Goal: Task Accomplishment & Management: Use online tool/utility

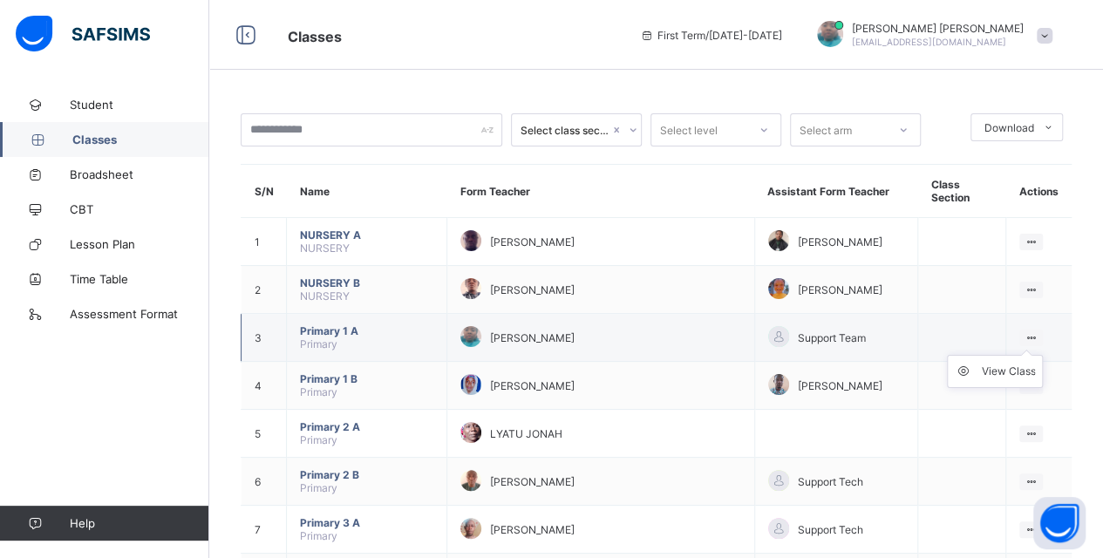
click at [1040, 355] on ul "View Class" at bounding box center [995, 371] width 96 height 33
click at [1024, 365] on div "View Class" at bounding box center [1008, 371] width 54 height 17
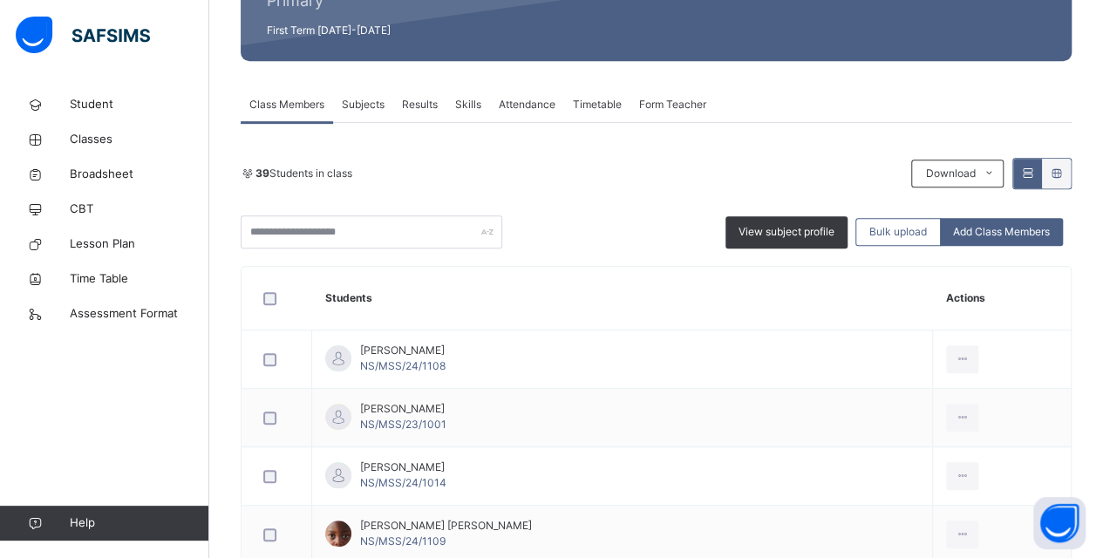
scroll to position [1883, 0]
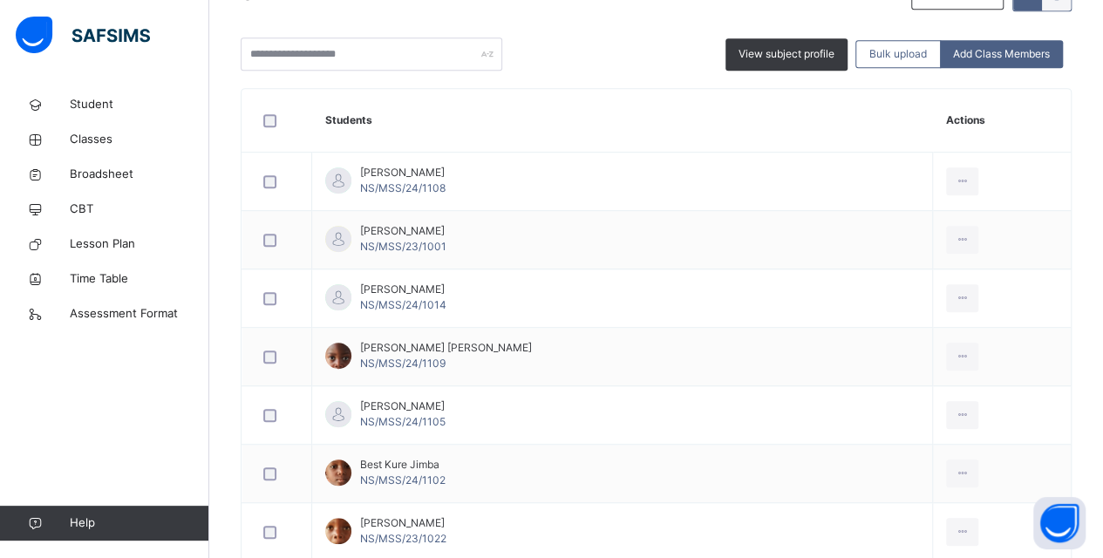
scroll to position [0, 0]
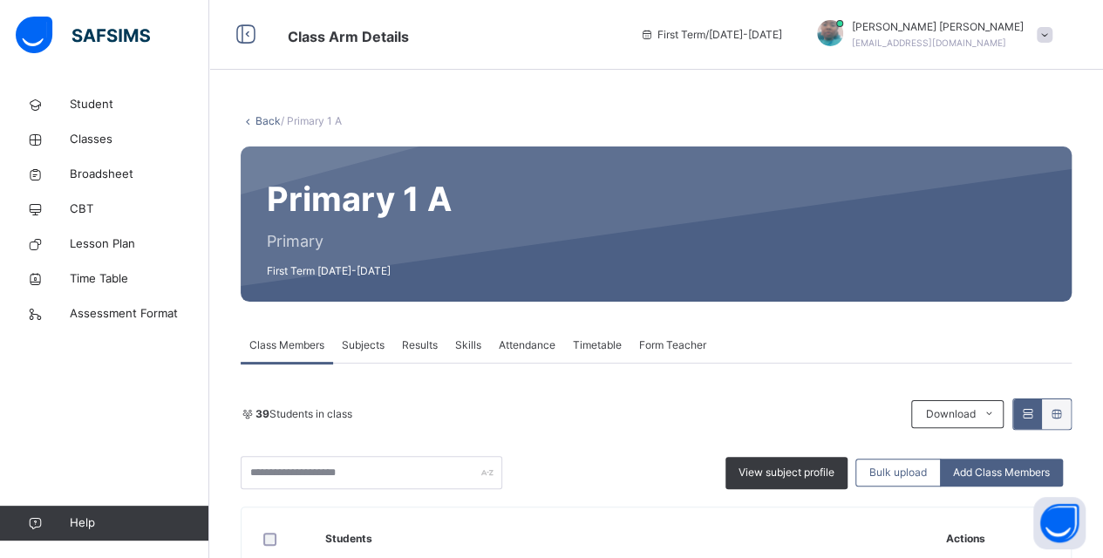
click at [521, 346] on span "Attendance" at bounding box center [527, 345] width 57 height 16
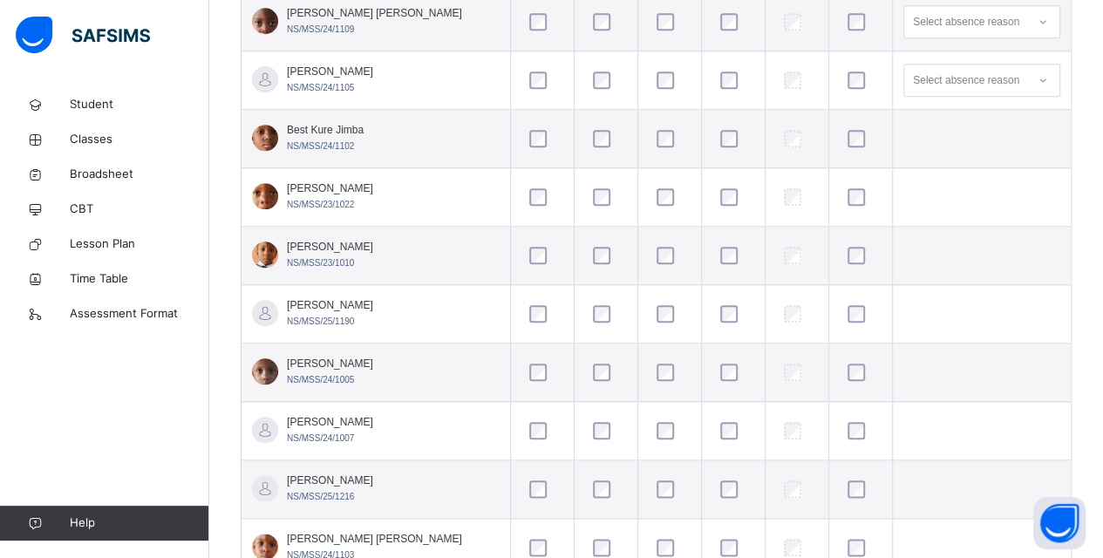
scroll to position [784, 0]
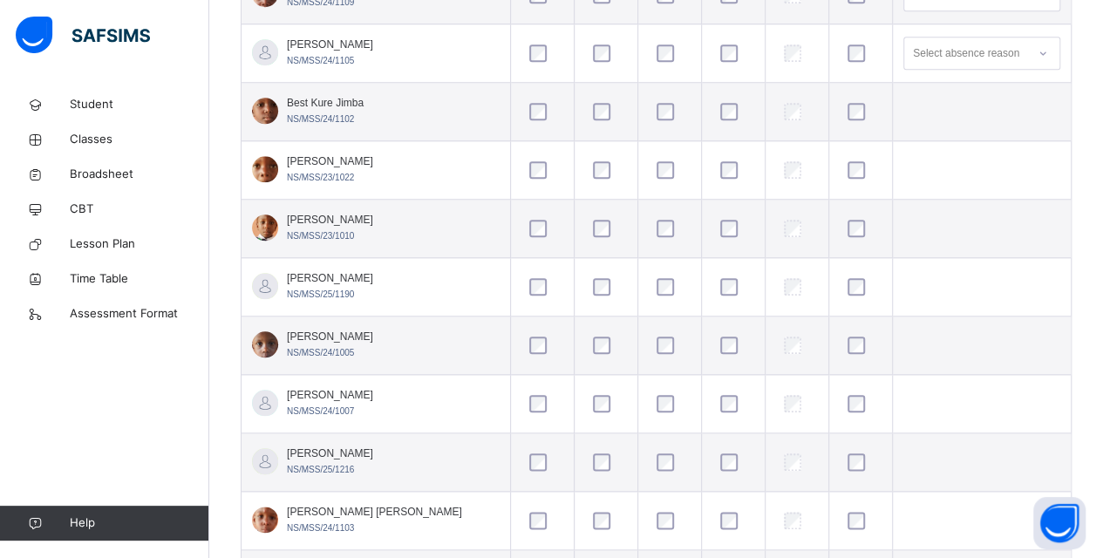
click at [653, 399] on div at bounding box center [669, 403] width 33 height 17
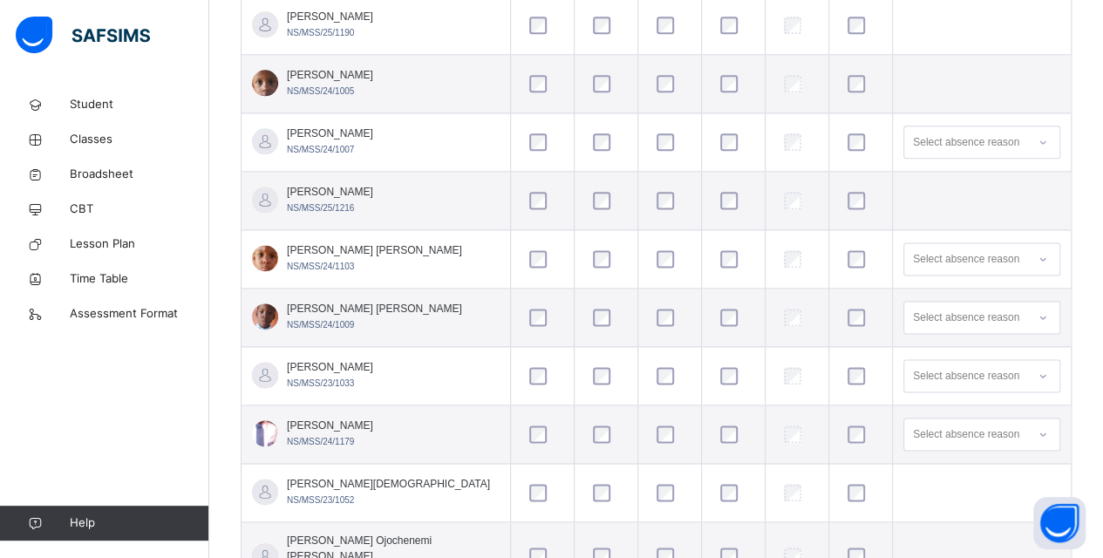
scroll to position [1133, 0]
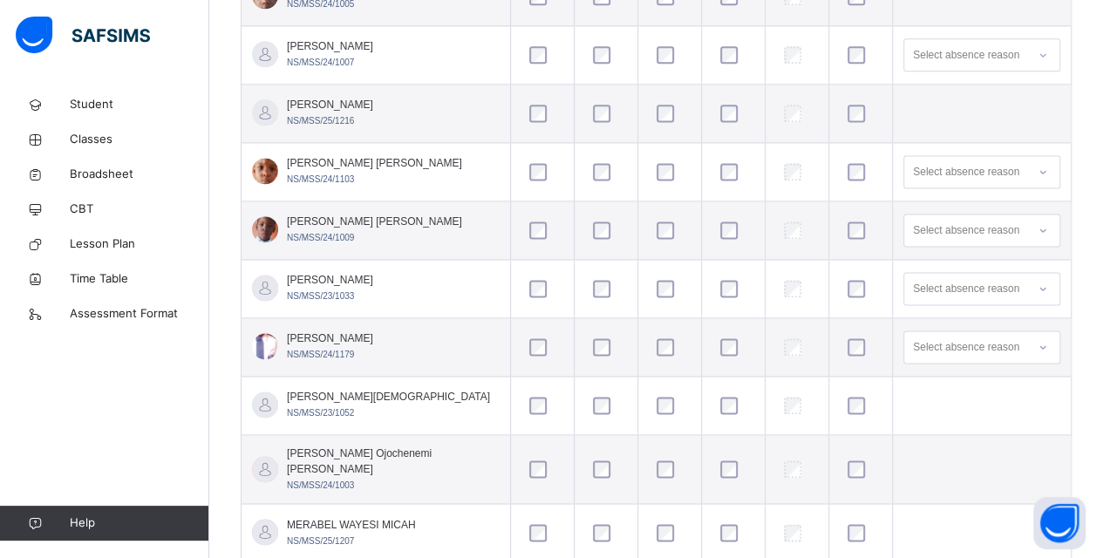
click at [811, 151] on td at bounding box center [797, 172] width 64 height 58
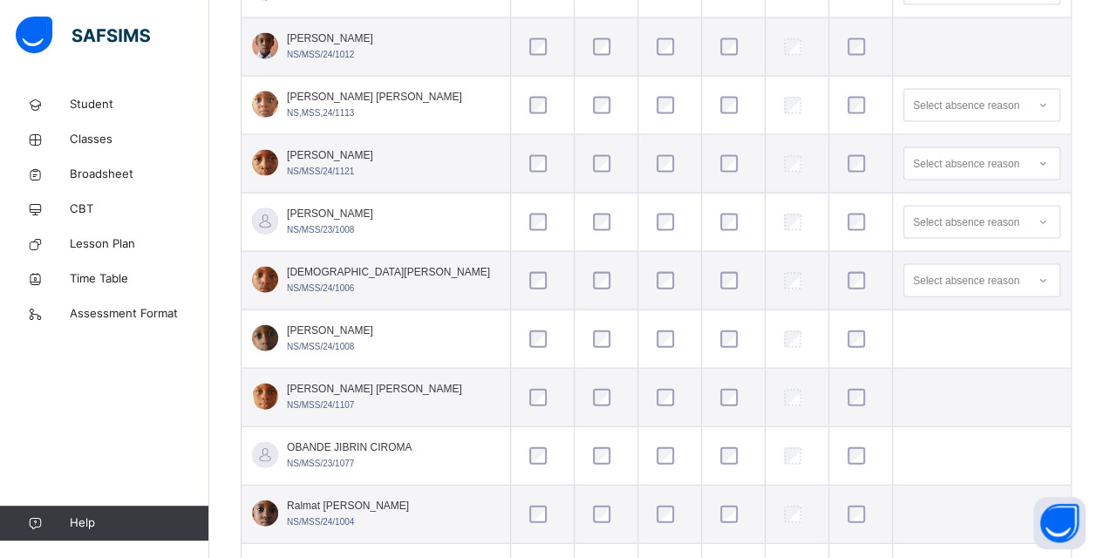
scroll to position [1830, 0]
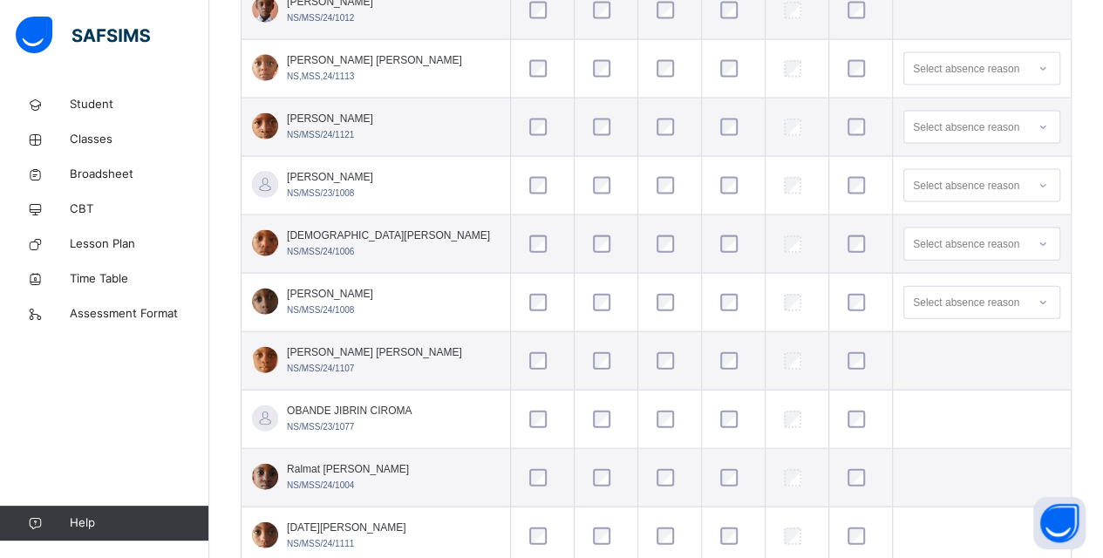
click at [857, 294] on div at bounding box center [860, 302] width 33 height 17
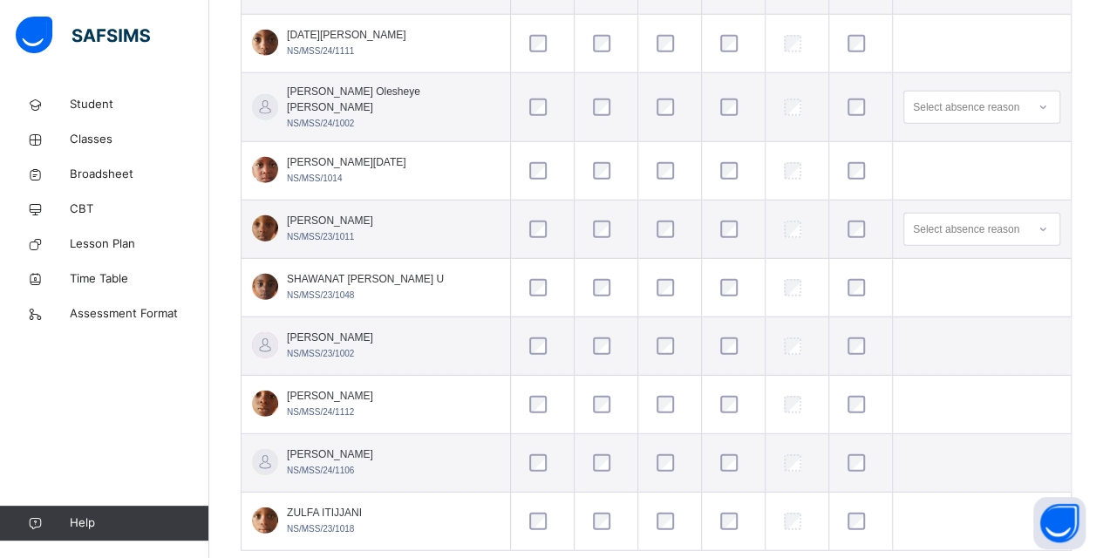
scroll to position [2330, 0]
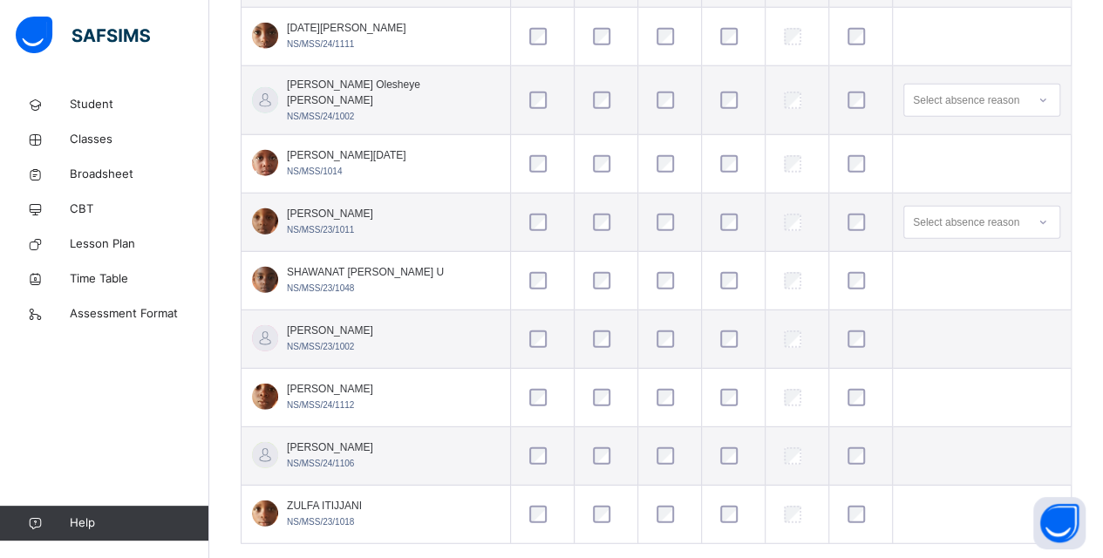
click at [920, 485] on td at bounding box center [982, 514] width 179 height 58
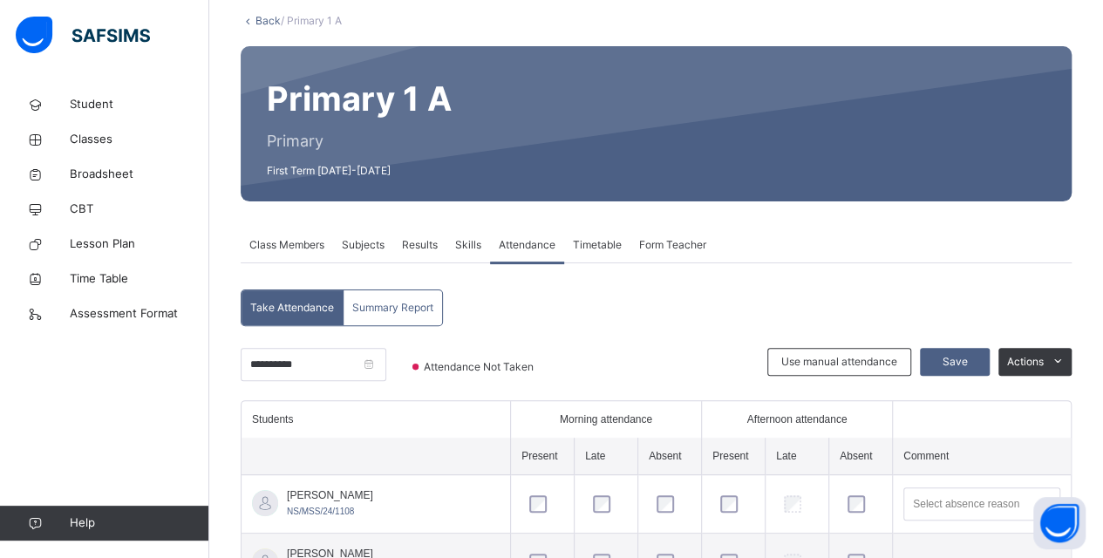
scroll to position [64, 0]
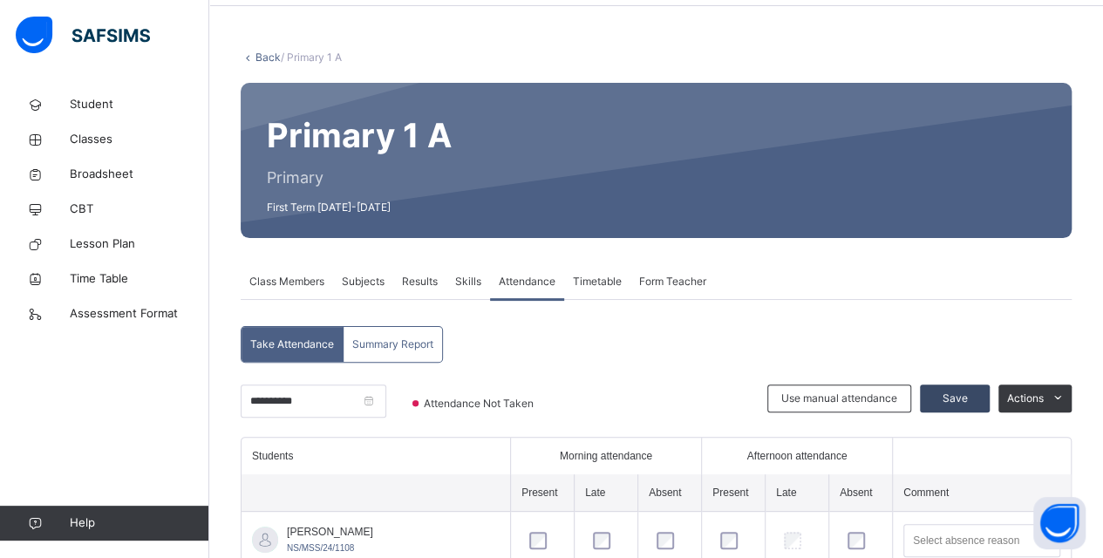
click at [963, 396] on span "Save" at bounding box center [955, 398] width 44 height 16
click at [964, 396] on div "Save" at bounding box center [976, 410] width 25 height 52
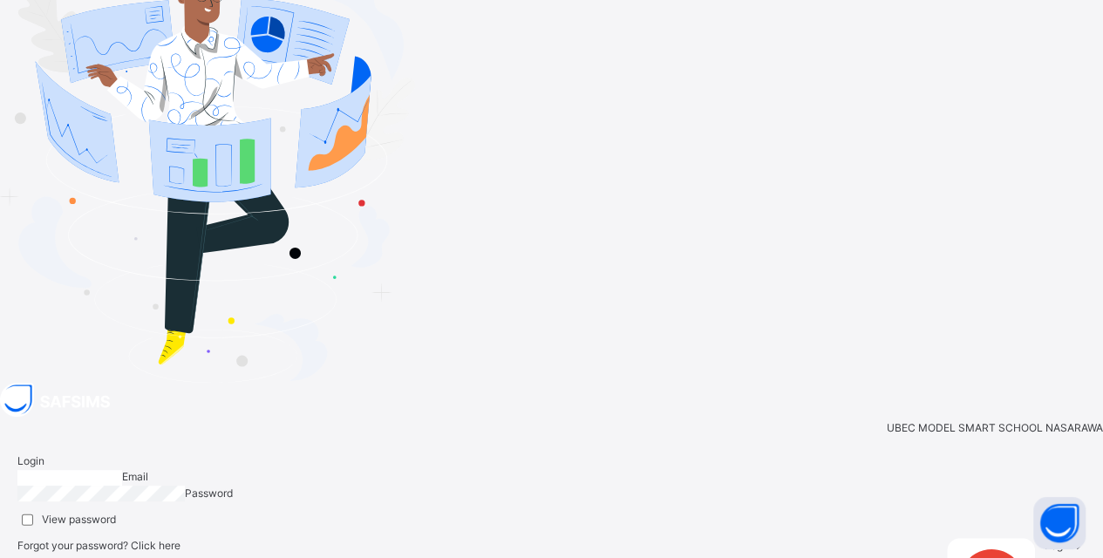
type input "**********"
